Goal: Navigation & Orientation: Find specific page/section

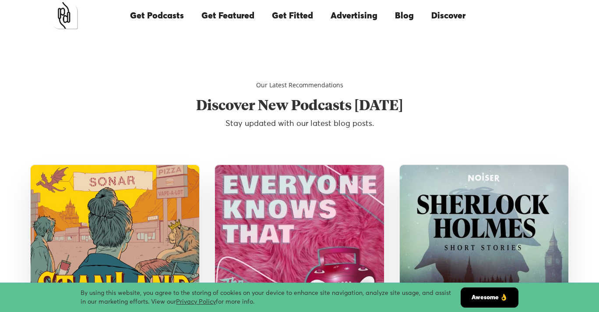
scroll to position [1589, 0]
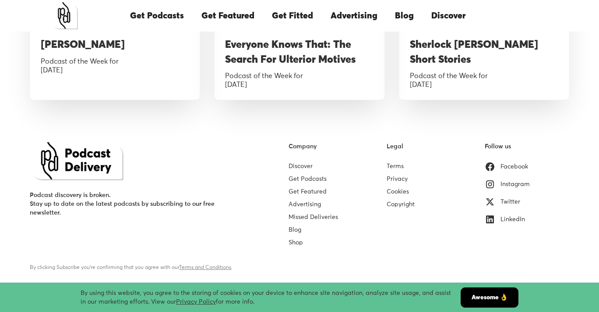
click at [312, 178] on link "Get Podcasts" at bounding box center [308, 179] width 38 height 6
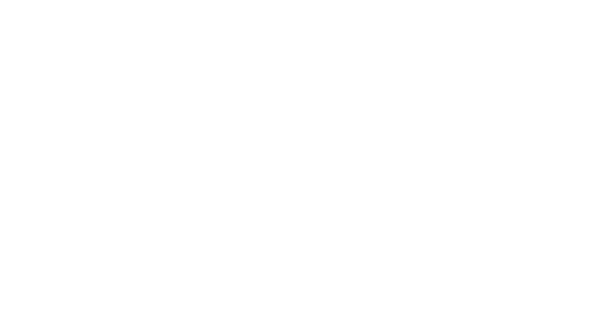
scroll to position [1589, 0]
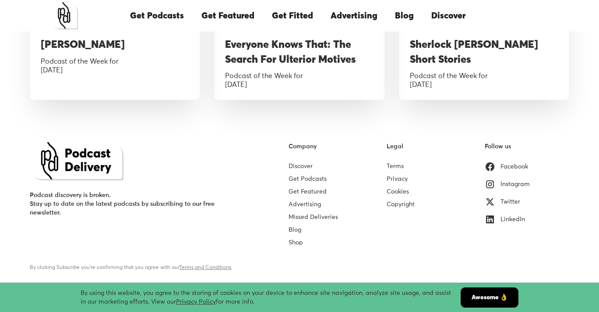
click at [299, 231] on link "Blog" at bounding box center [295, 230] width 13 height 6
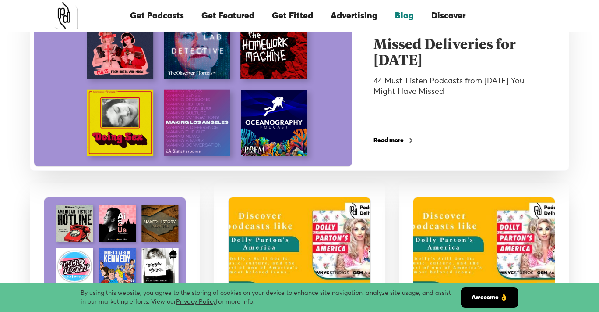
scroll to position [167, 0]
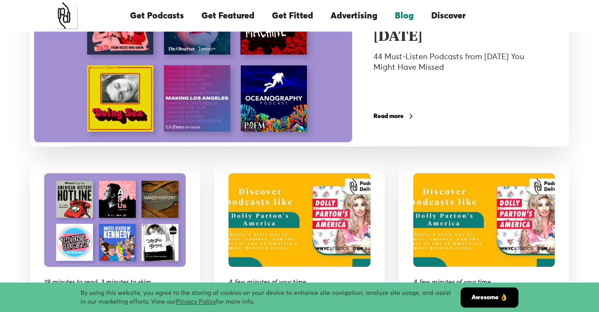
click at [401, 113] on div "Read more" at bounding box center [389, 116] width 30 height 6
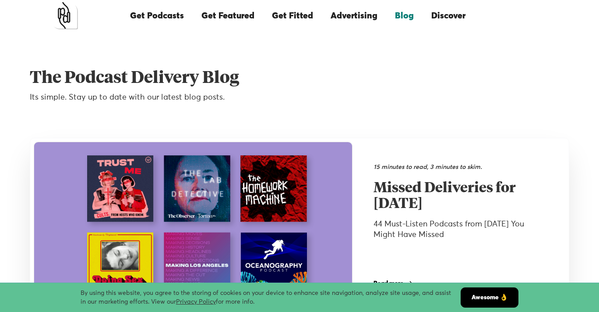
click at [243, 12] on link "Get Featured" at bounding box center [228, 16] width 71 height 30
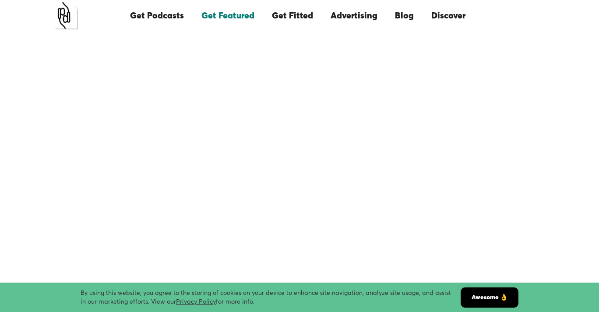
scroll to position [254, 0]
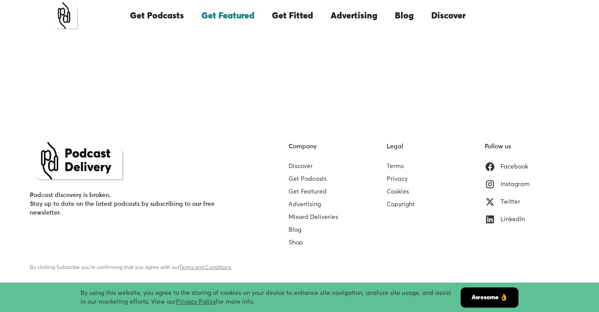
click at [161, 14] on link "Get Podcasts" at bounding box center [156, 16] width 71 height 30
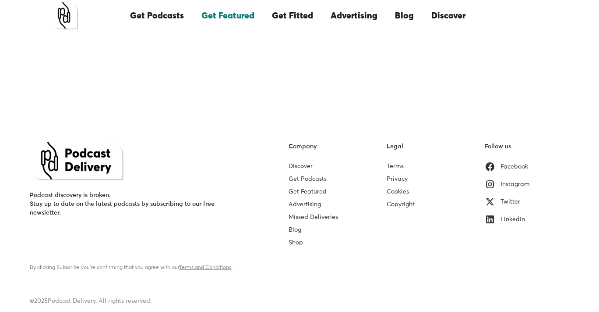
scroll to position [32, 0]
